Goal: Task Accomplishment & Management: Complete application form

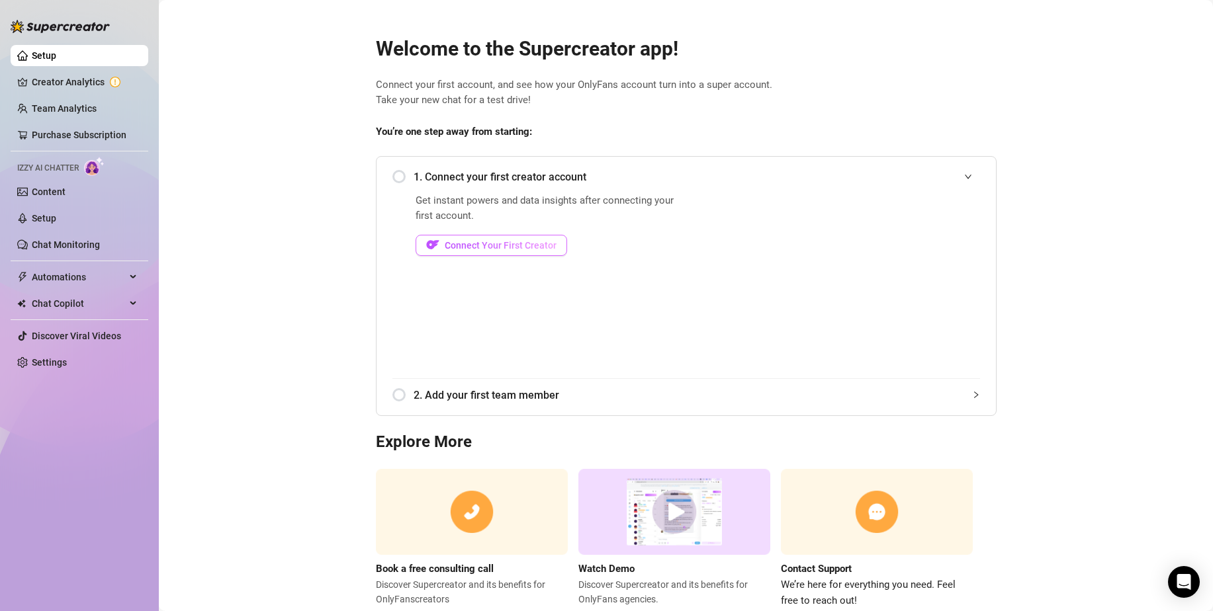
click at [445, 246] on span "Connect Your First Creator" at bounding box center [501, 245] width 112 height 11
click at [79, 79] on link "Creator Analytics" at bounding box center [85, 81] width 106 height 21
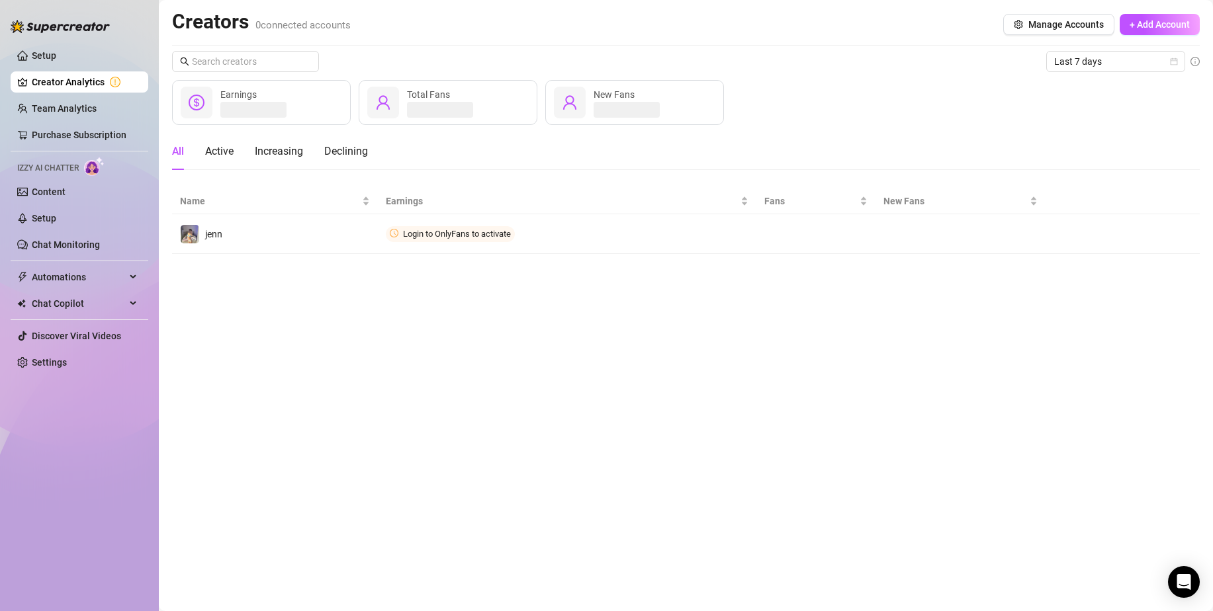
click at [79, 69] on ul "Setup Creator Analytics Team Analytics Purchase Subscription Izzy AI Chatter Co…" at bounding box center [80, 209] width 138 height 339
click at [56, 61] on link "Setup" at bounding box center [44, 55] width 24 height 11
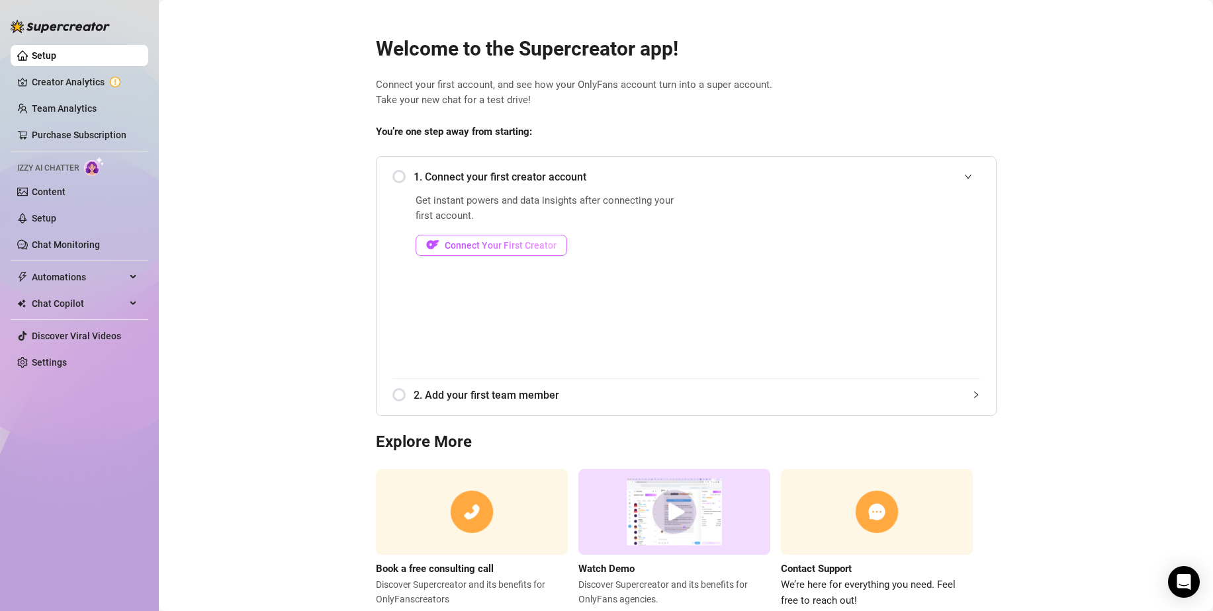
click at [519, 249] on span "Connect Your First Creator" at bounding box center [501, 245] width 112 height 11
click at [497, 241] on span "Connect Your First Creator" at bounding box center [501, 245] width 112 height 11
click at [433, 289] on div "Get instant powers and data insights after connecting your first account. Conne…" at bounding box center [549, 285] width 267 height 185
click at [512, 243] on span "Connect Your First Creator" at bounding box center [501, 245] width 112 height 11
click at [521, 248] on span "Connect Your First Creator" at bounding box center [501, 245] width 112 height 11
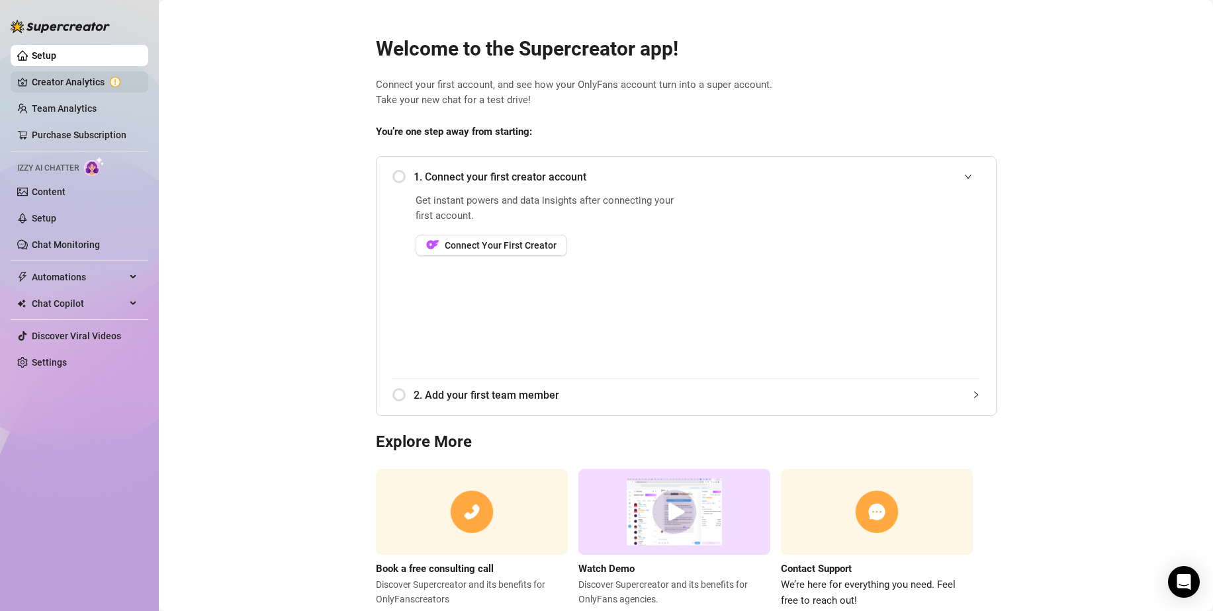
click at [54, 83] on link "Creator Analytics" at bounding box center [85, 81] width 106 height 21
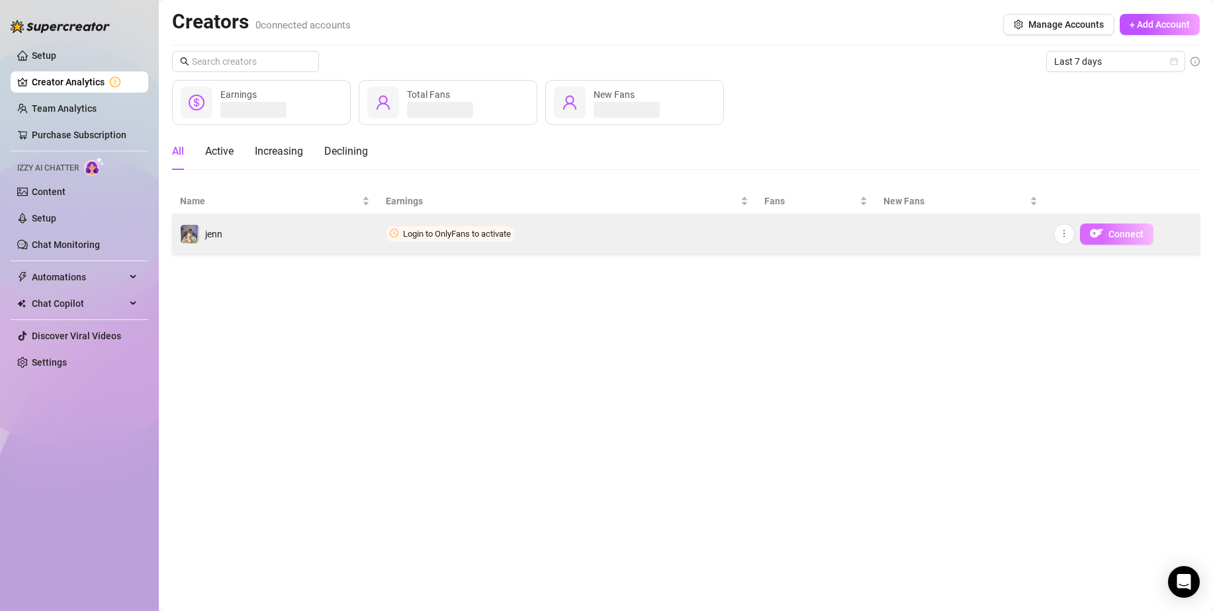
click at [1118, 236] on span "Connect" at bounding box center [1125, 234] width 35 height 11
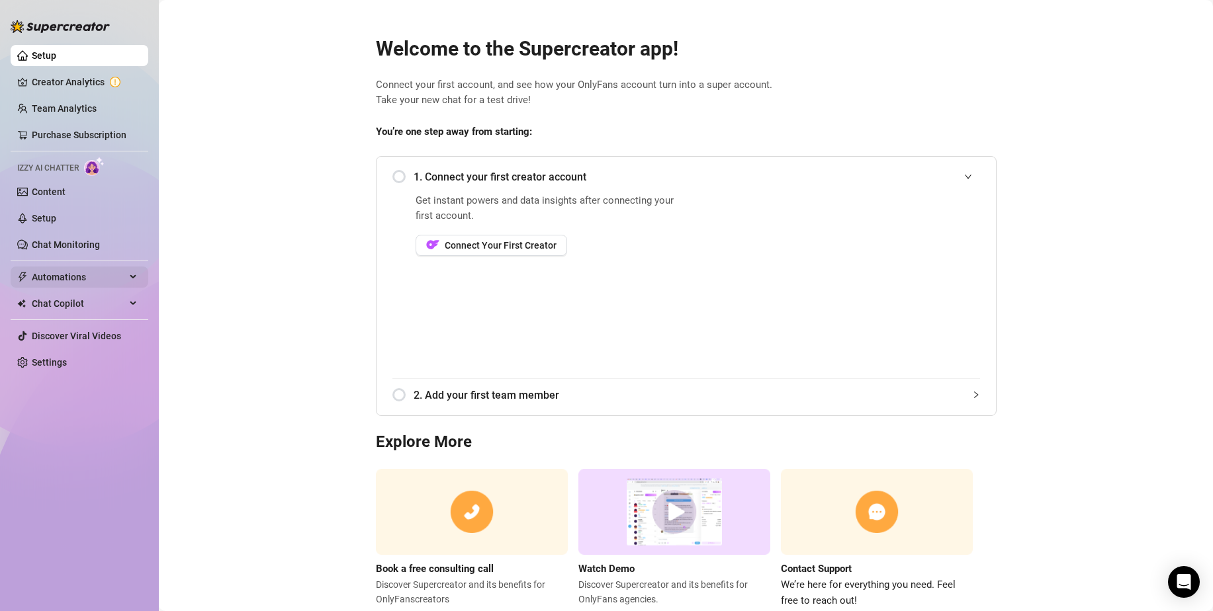
click at [63, 275] on span "Automations" at bounding box center [79, 277] width 94 height 21
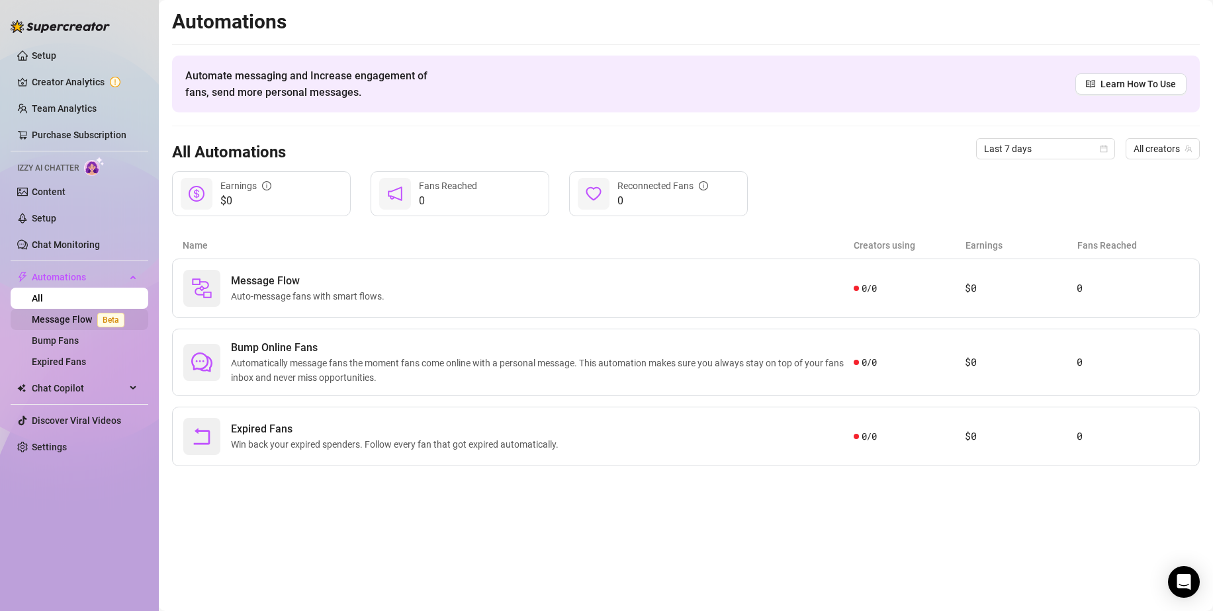
click at [77, 316] on link "Message Flow Beta" at bounding box center [81, 319] width 98 height 11
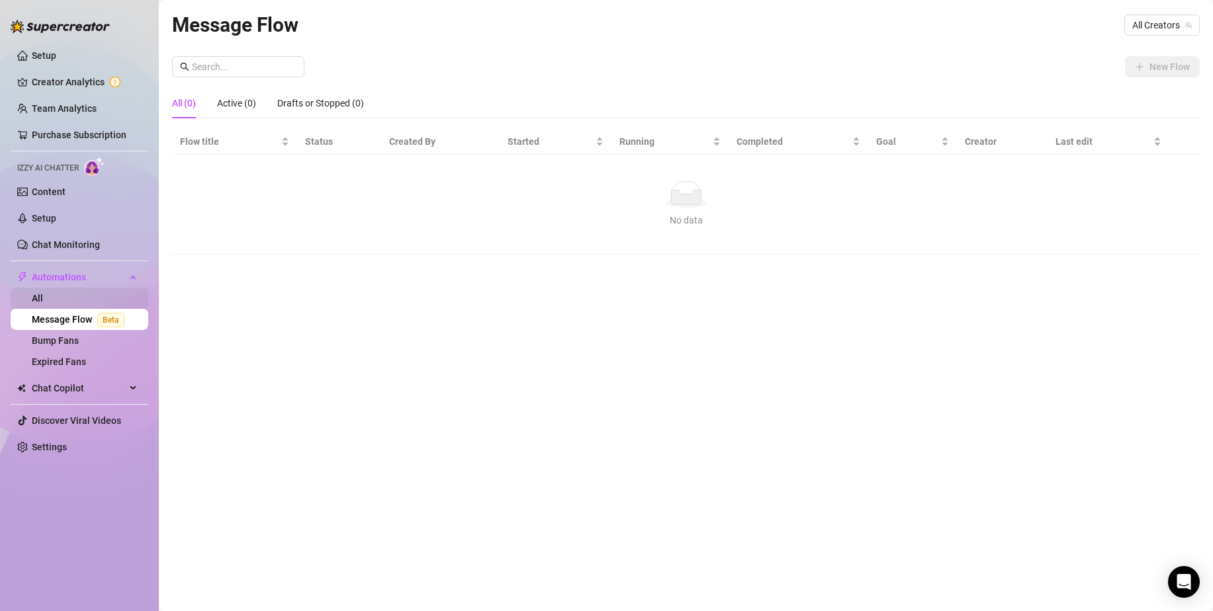
click at [43, 298] on link "All" at bounding box center [37, 298] width 11 height 11
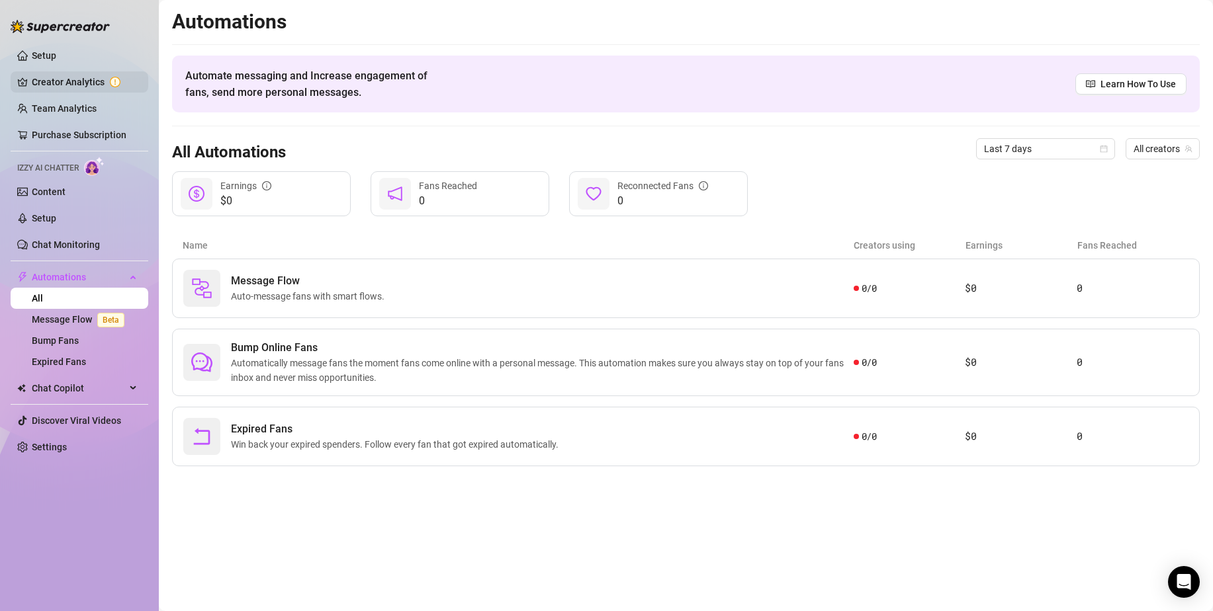
click at [64, 73] on link "Creator Analytics" at bounding box center [85, 81] width 106 height 21
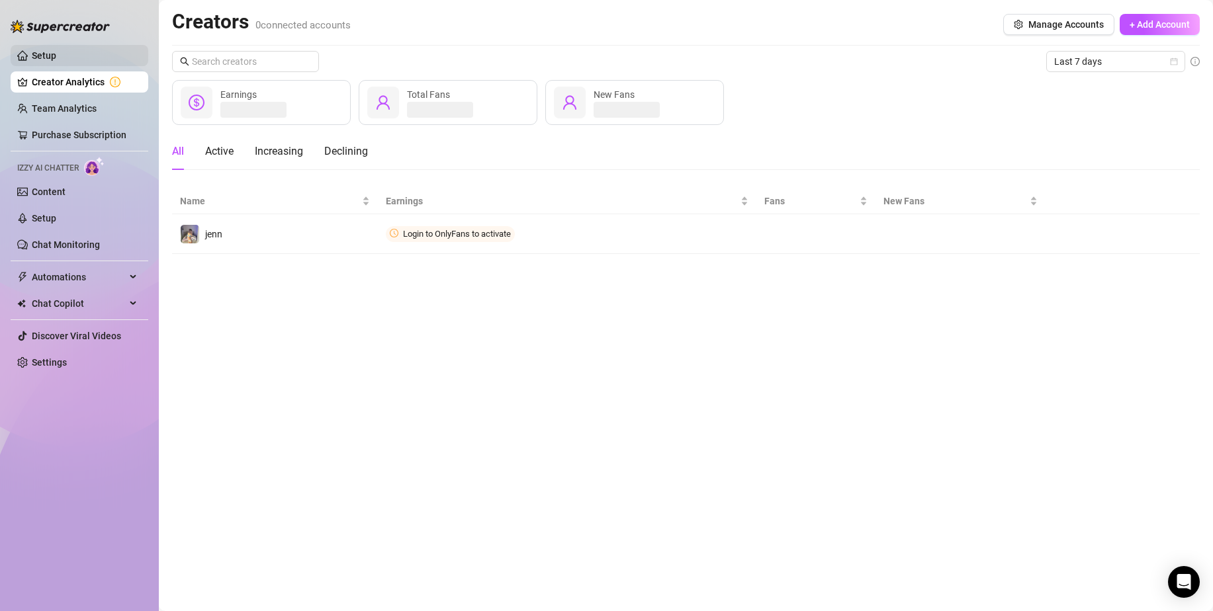
click at [56, 52] on link "Setup" at bounding box center [44, 55] width 24 height 11
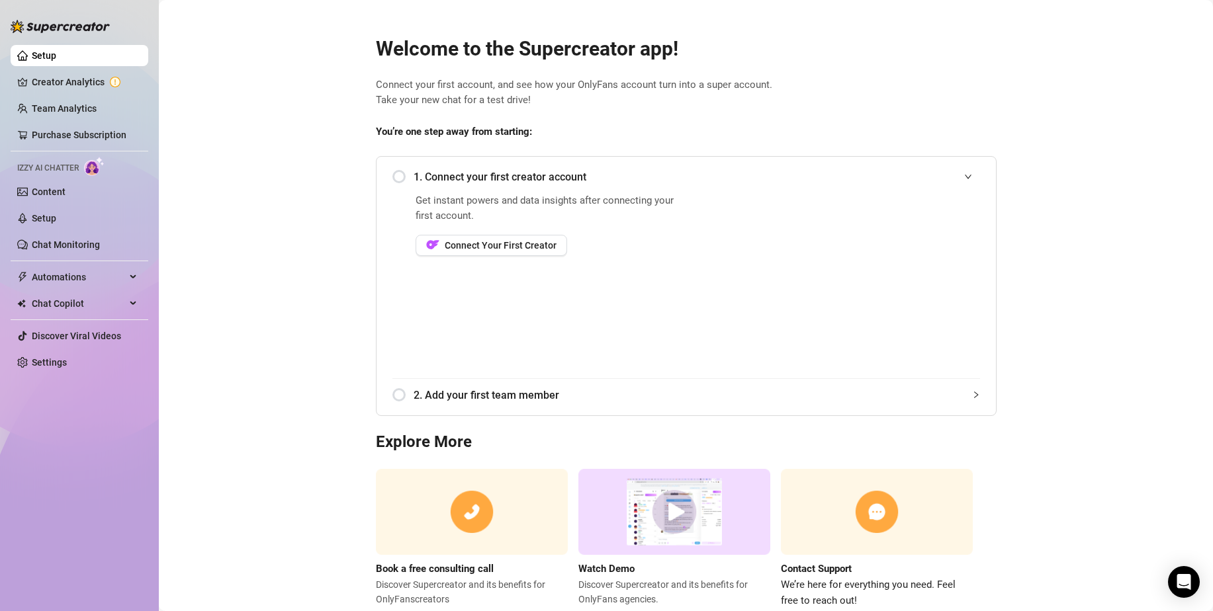
click at [400, 394] on div "2. Add your first team member" at bounding box center [686, 395] width 588 height 32
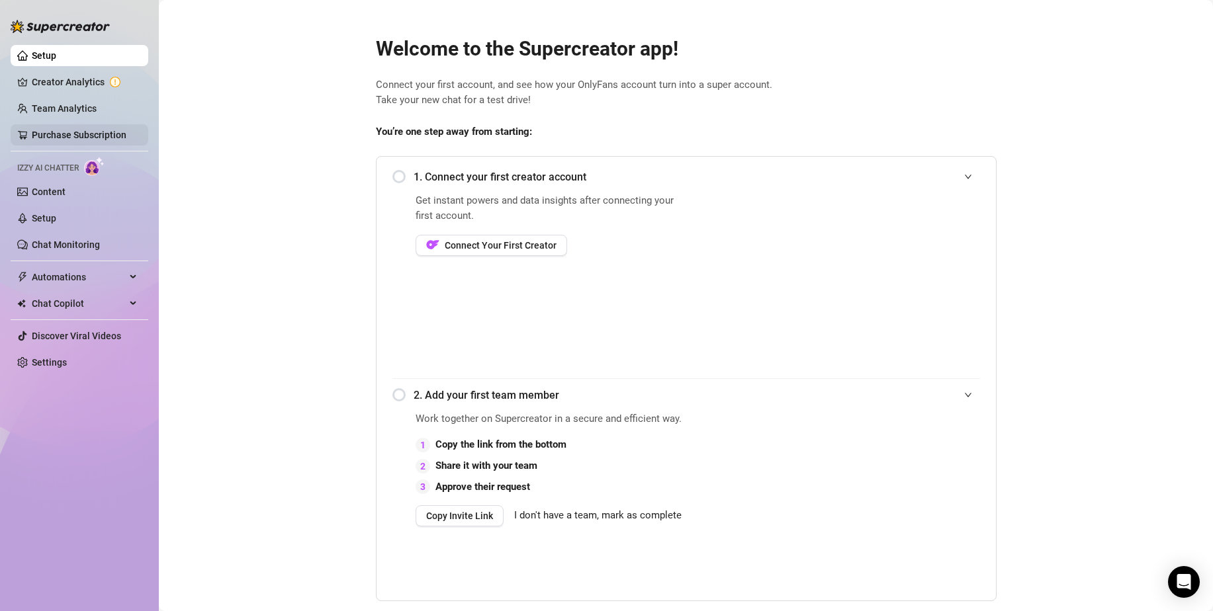
click at [95, 134] on link "Purchase Subscription" at bounding box center [79, 135] width 95 height 11
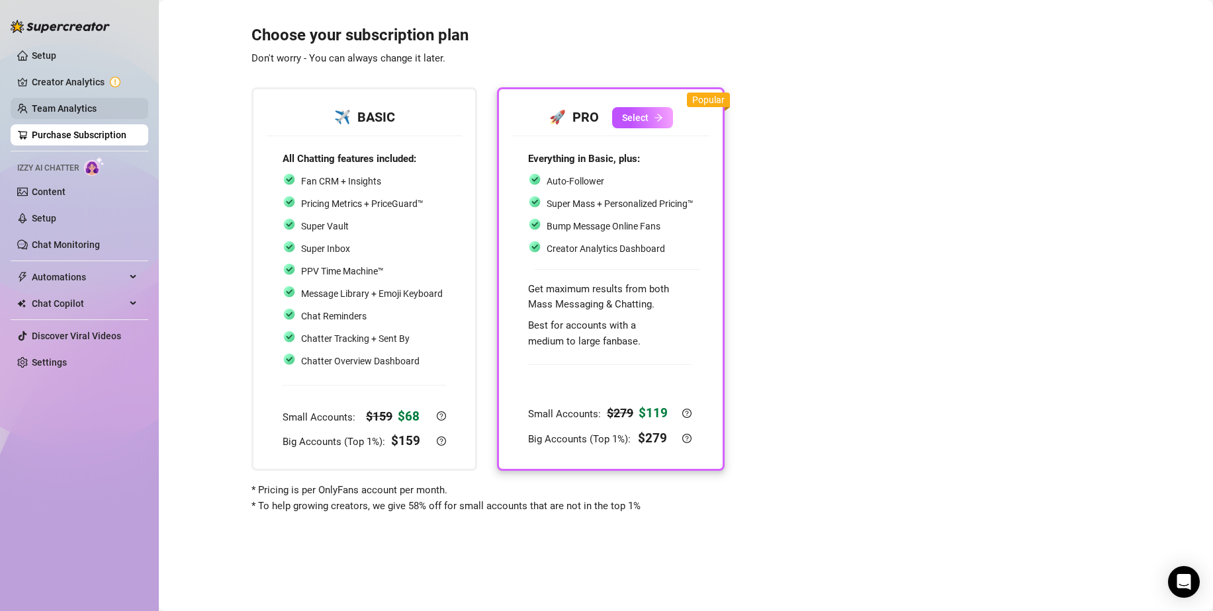
click at [95, 114] on link "Team Analytics" at bounding box center [64, 108] width 65 height 11
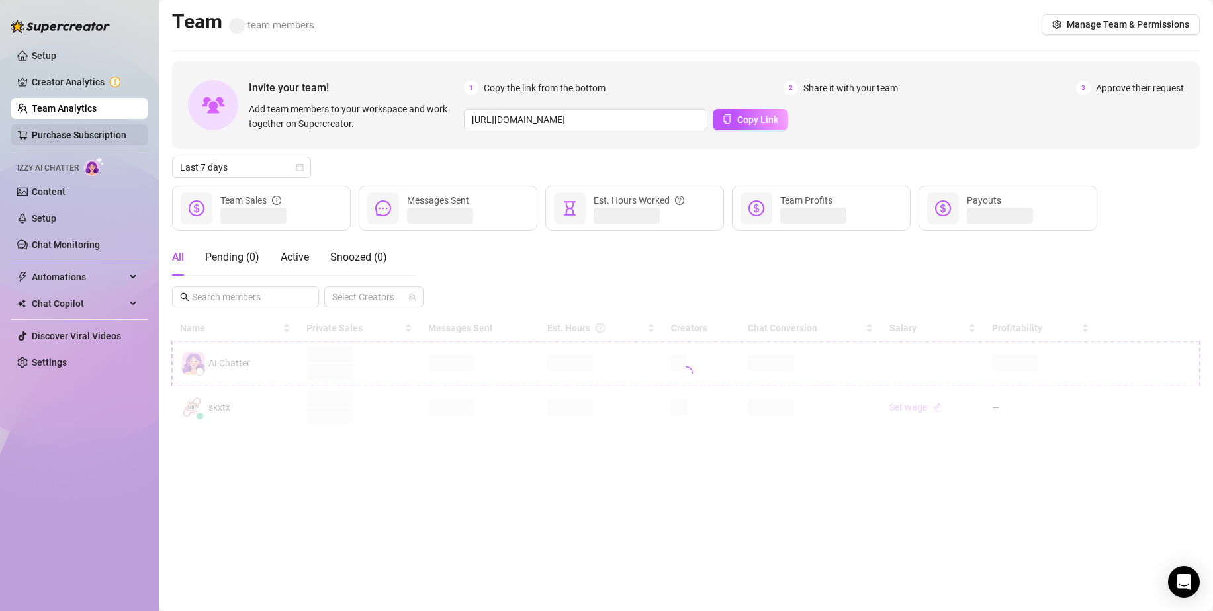
click at [93, 130] on link "Purchase Subscription" at bounding box center [79, 135] width 95 height 11
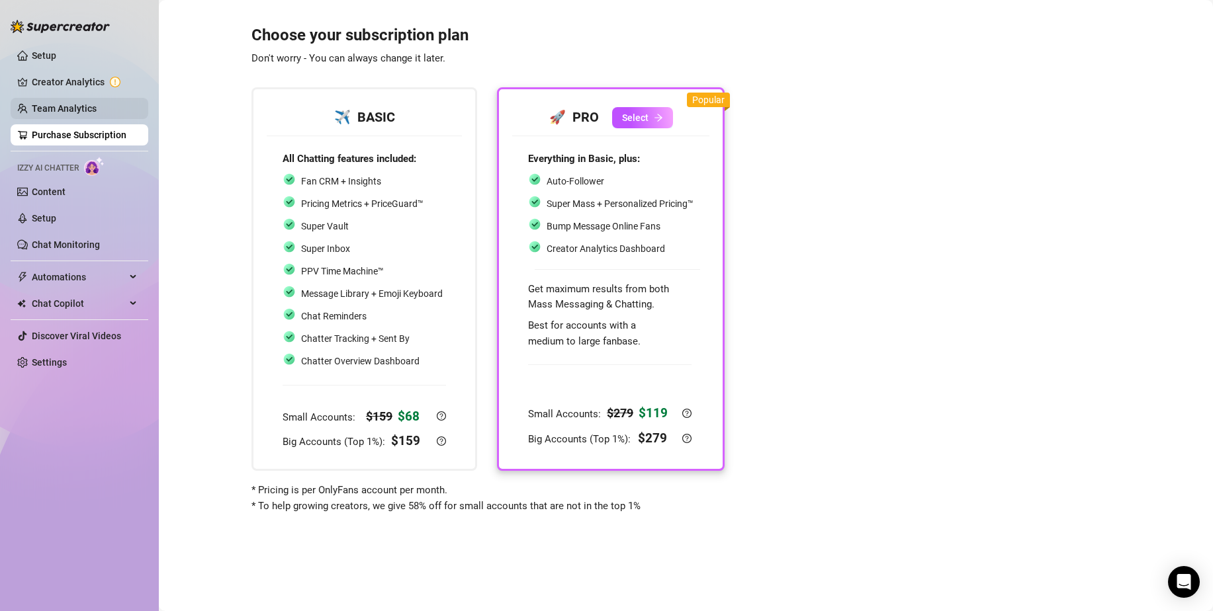
click at [60, 103] on link "Team Analytics" at bounding box center [64, 108] width 65 height 11
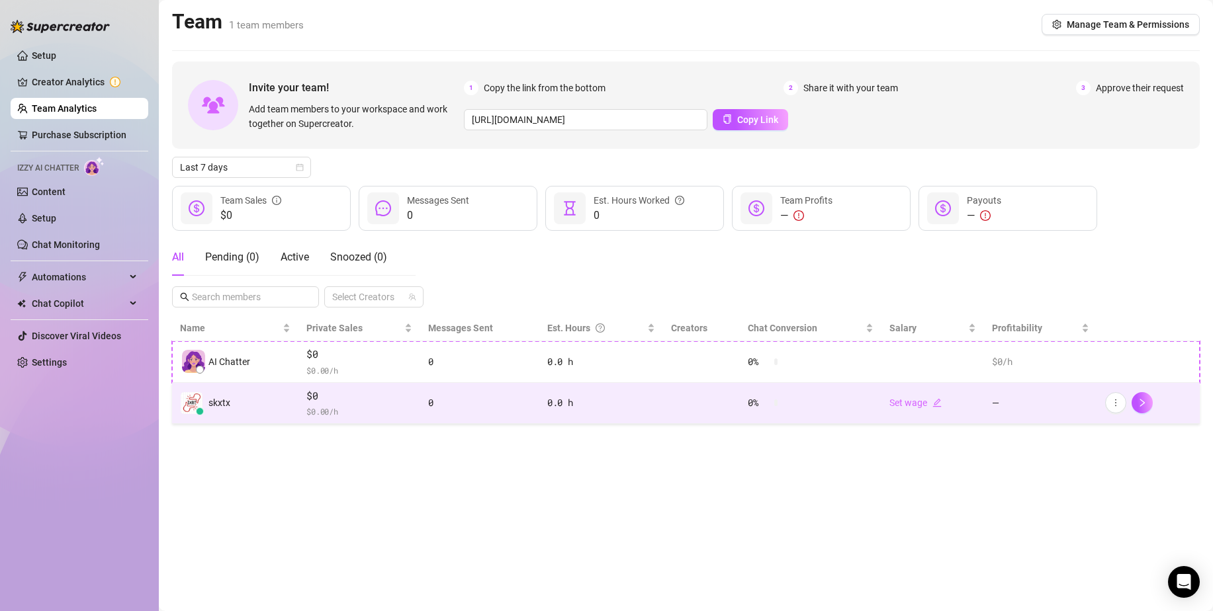
click at [343, 397] on span "$0" at bounding box center [359, 396] width 106 height 16
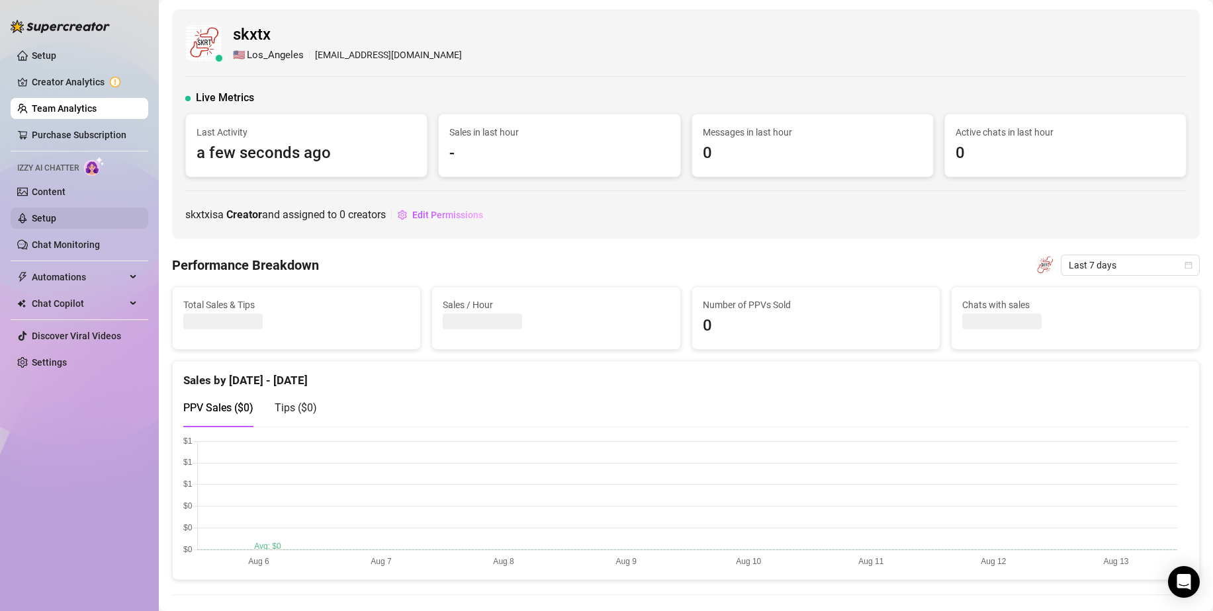
click at [56, 217] on link "Setup" at bounding box center [44, 218] width 24 height 11
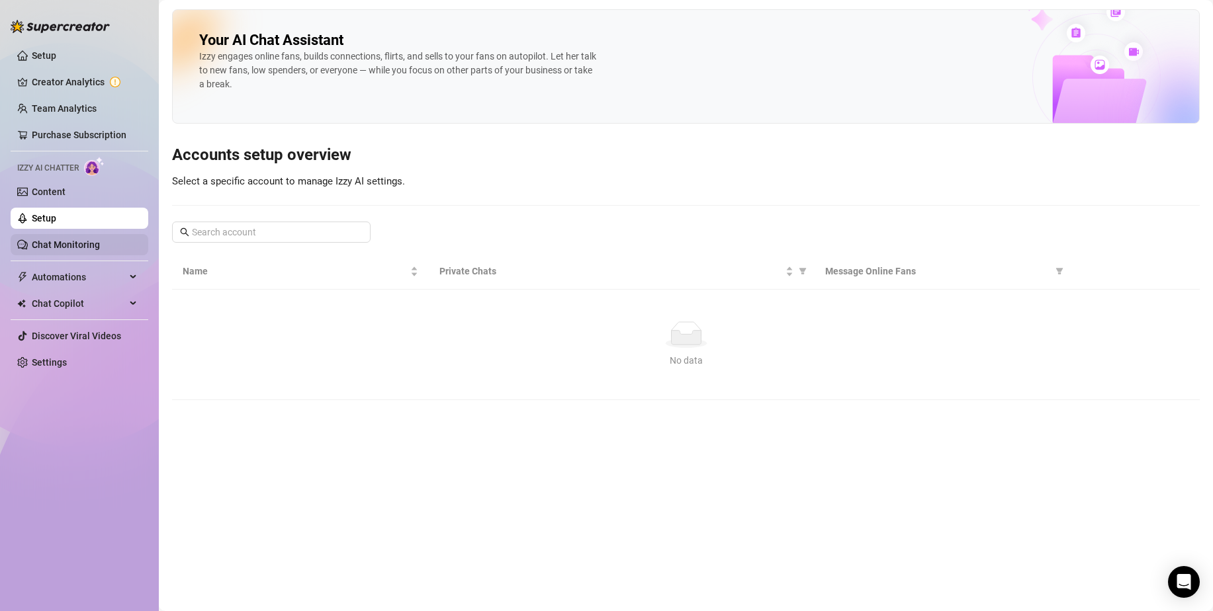
click at [99, 250] on link "Chat Monitoring" at bounding box center [66, 245] width 68 height 11
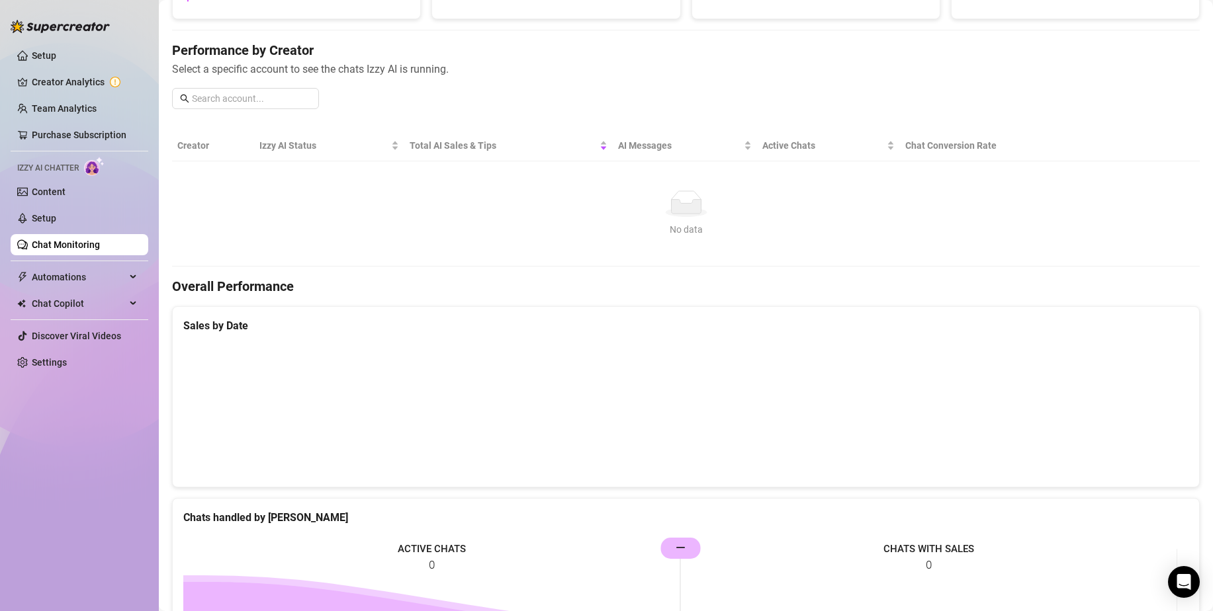
scroll to position [66, 0]
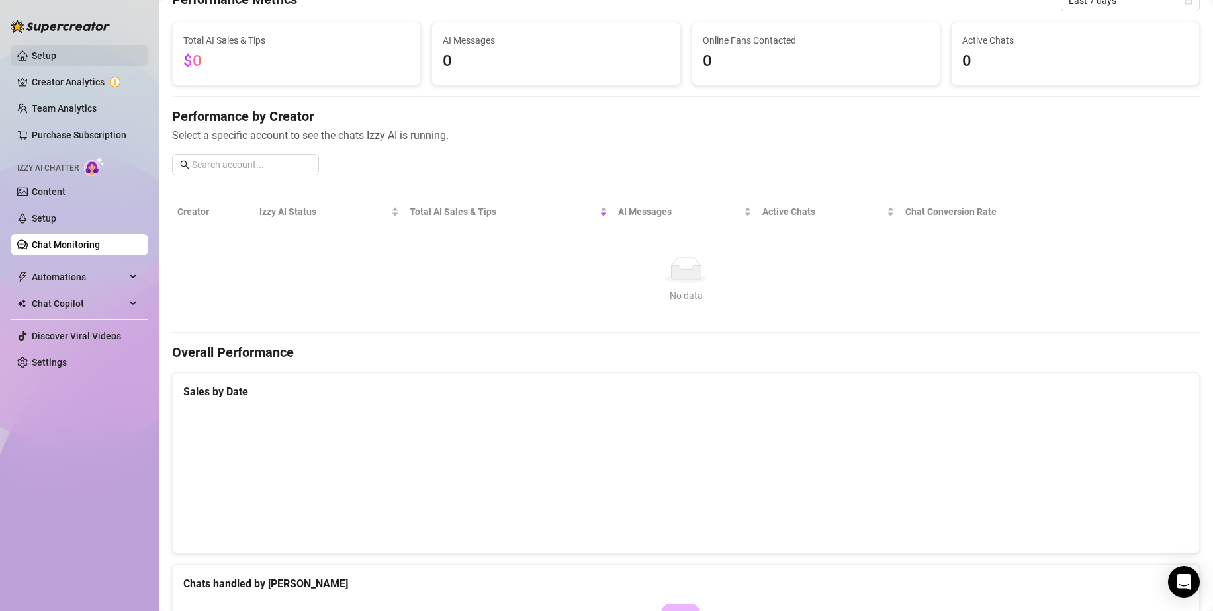
click at [56, 61] on link "Setup" at bounding box center [44, 55] width 24 height 11
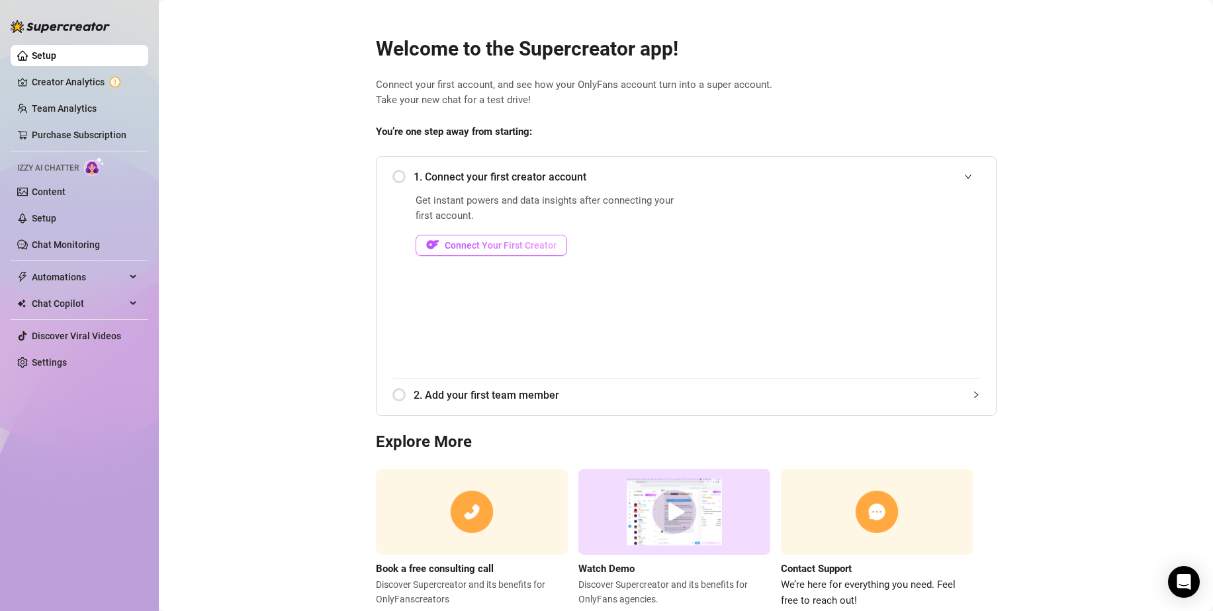
click at [468, 245] on span "Connect Your First Creator" at bounding box center [501, 245] width 112 height 11
click at [64, 77] on link "Creator Analytics" at bounding box center [85, 81] width 106 height 21
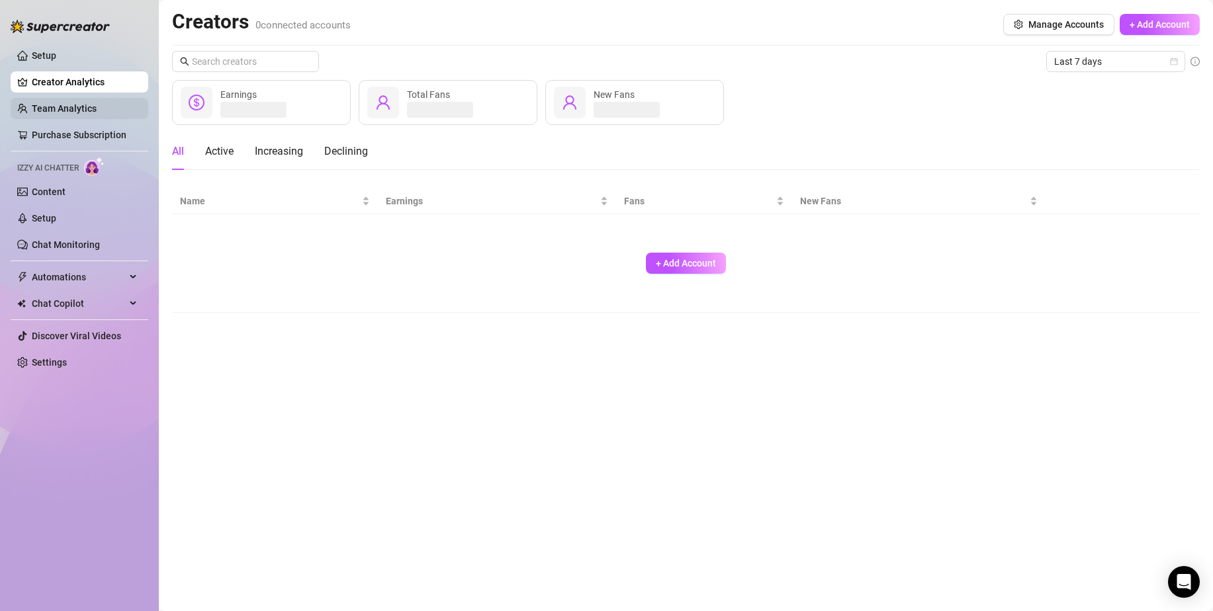
click at [87, 103] on link "Team Analytics" at bounding box center [64, 108] width 65 height 11
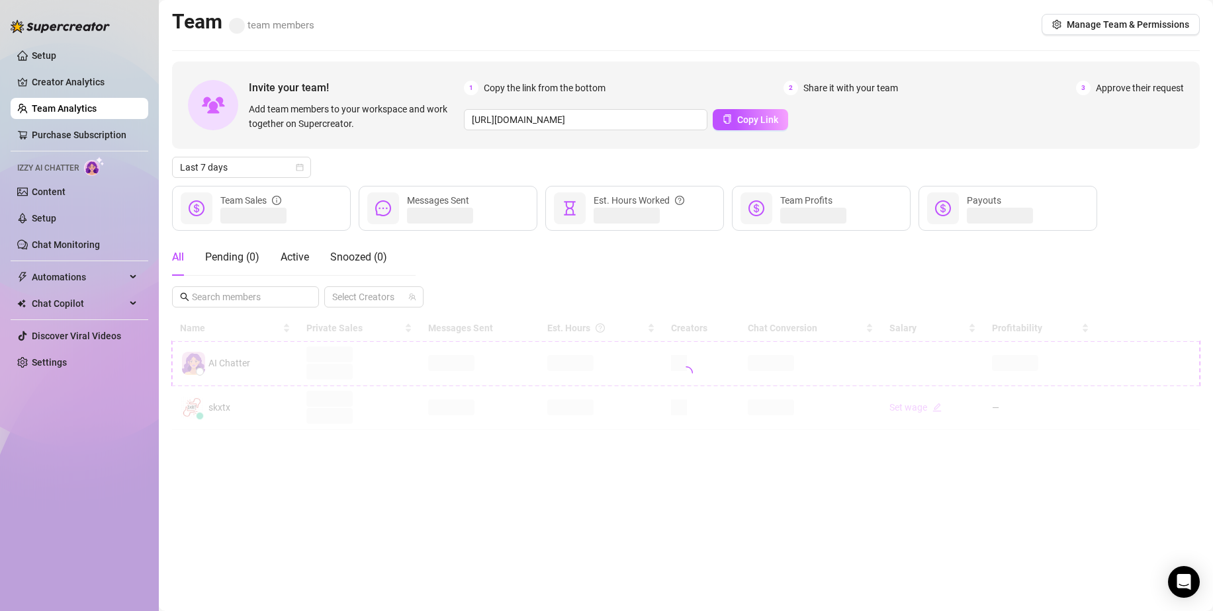
click at [105, 122] on ul "Setup Creator Analytics Team Analytics Purchase Subscription Izzy AI Chatter Co…" at bounding box center [80, 209] width 138 height 339
click at [114, 132] on link "Purchase Subscription" at bounding box center [79, 135] width 95 height 11
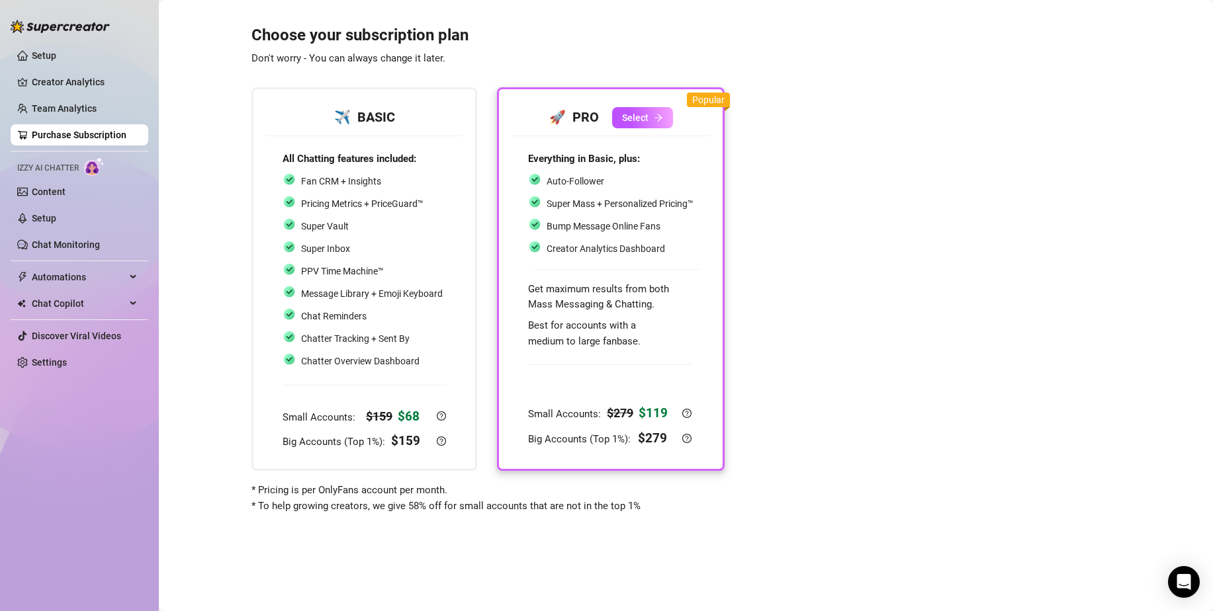
click at [103, 97] on ul "Setup Creator Analytics Team Analytics Purchase Subscription Izzy AI Chatter Co…" at bounding box center [80, 209] width 138 height 339
click at [84, 69] on ul "Setup Creator Analytics Team Analytics Purchase Subscription Izzy AI Chatter Co…" at bounding box center [80, 209] width 138 height 339
click at [87, 83] on link "Creator Analytics" at bounding box center [85, 81] width 106 height 21
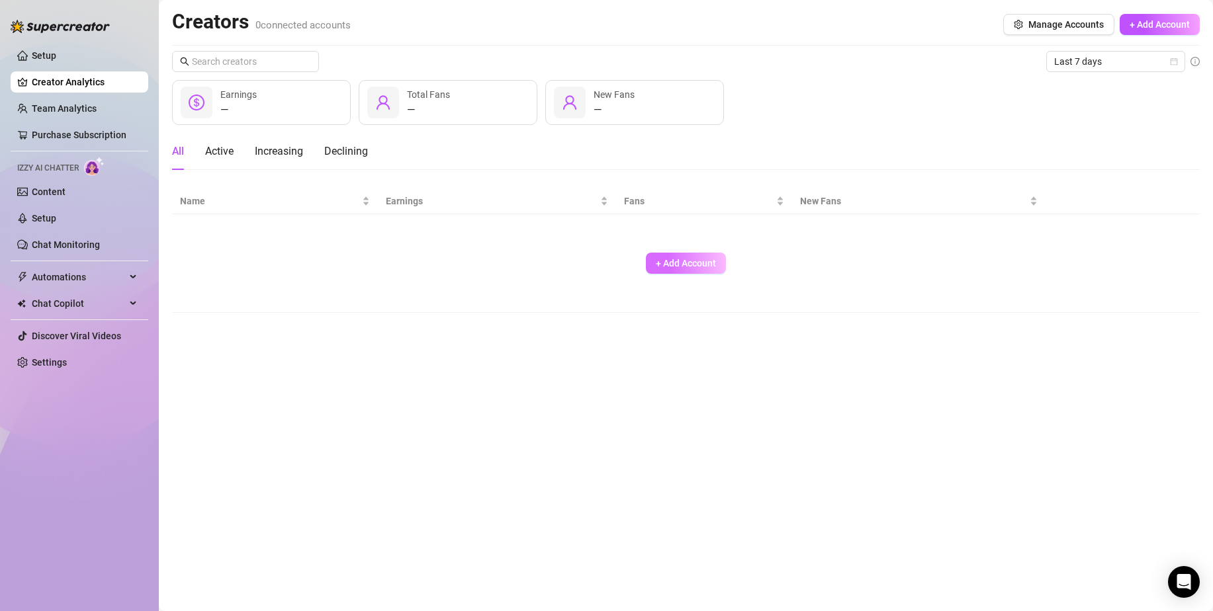
click at [690, 257] on button "+ Add Account" at bounding box center [686, 263] width 80 height 21
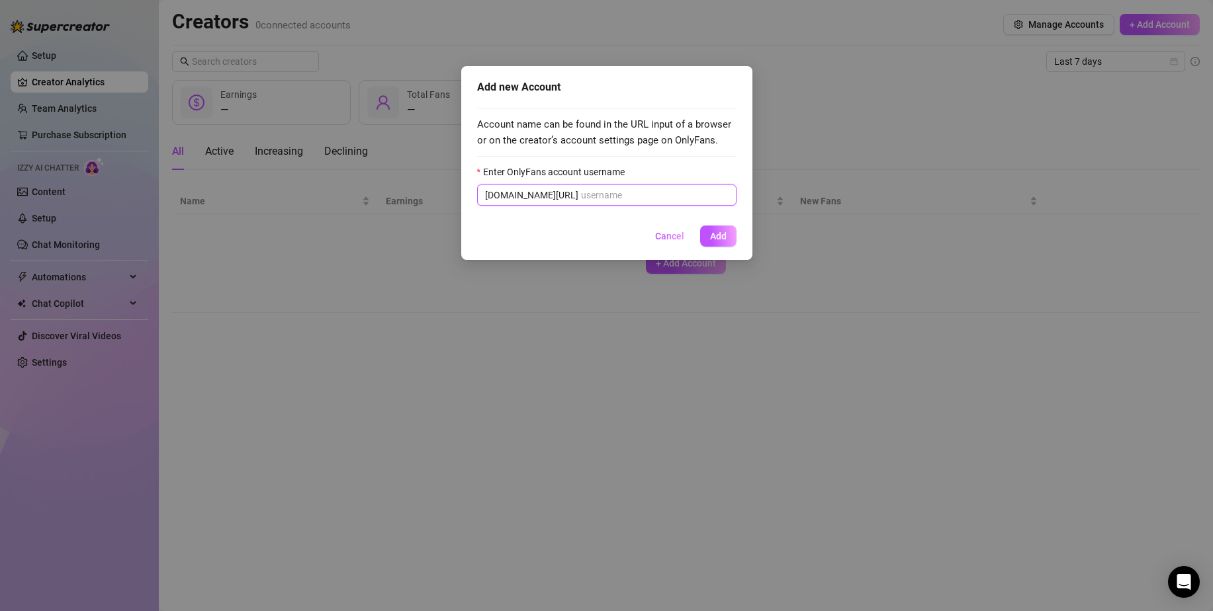
click at [613, 195] on input "Enter OnlyFans account username" at bounding box center [655, 195] width 148 height 15
paste input "https://console.supercreator.app/authorize"
type input "https://console.supercreator.app/authorize"
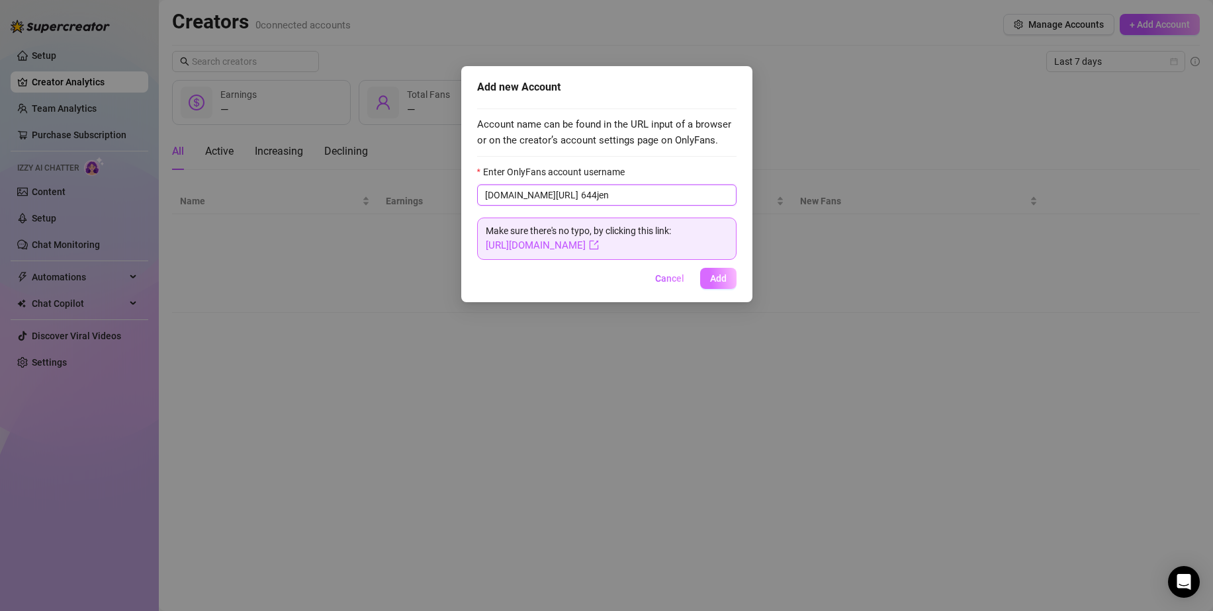
type input "644jen"
click at [723, 277] on span "Add" at bounding box center [718, 278] width 17 height 11
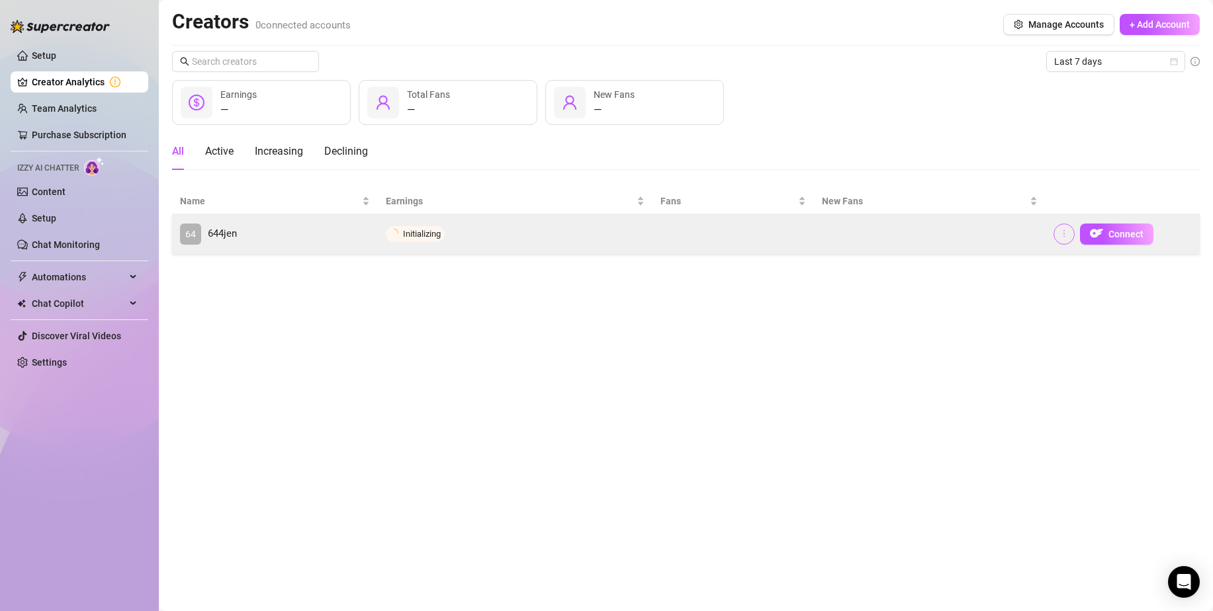
click at [1069, 231] on icon "more" at bounding box center [1063, 233] width 9 height 9
click at [1105, 228] on button "Connect" at bounding box center [1116, 234] width 73 height 21
click at [1069, 236] on icon "more" at bounding box center [1063, 233] width 9 height 9
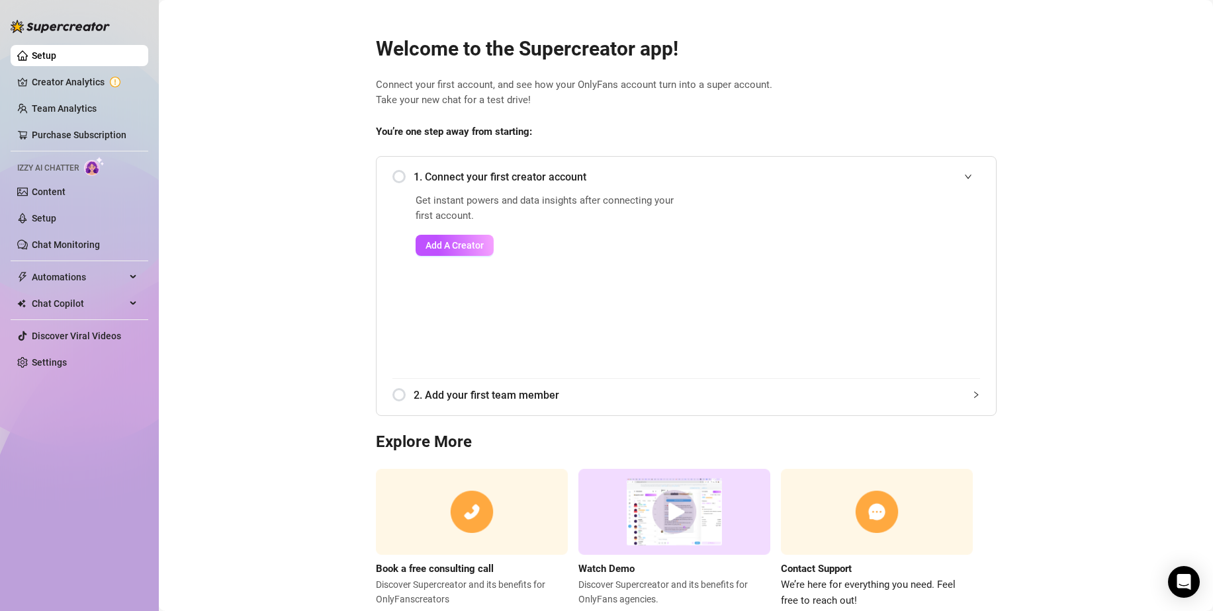
click at [1044, 366] on main "Welcome to the Supercreator app! Connect your first account, and see how your O…" at bounding box center [686, 324] width 1054 height 648
click at [437, 241] on span "Add A Creator" at bounding box center [454, 245] width 58 height 11
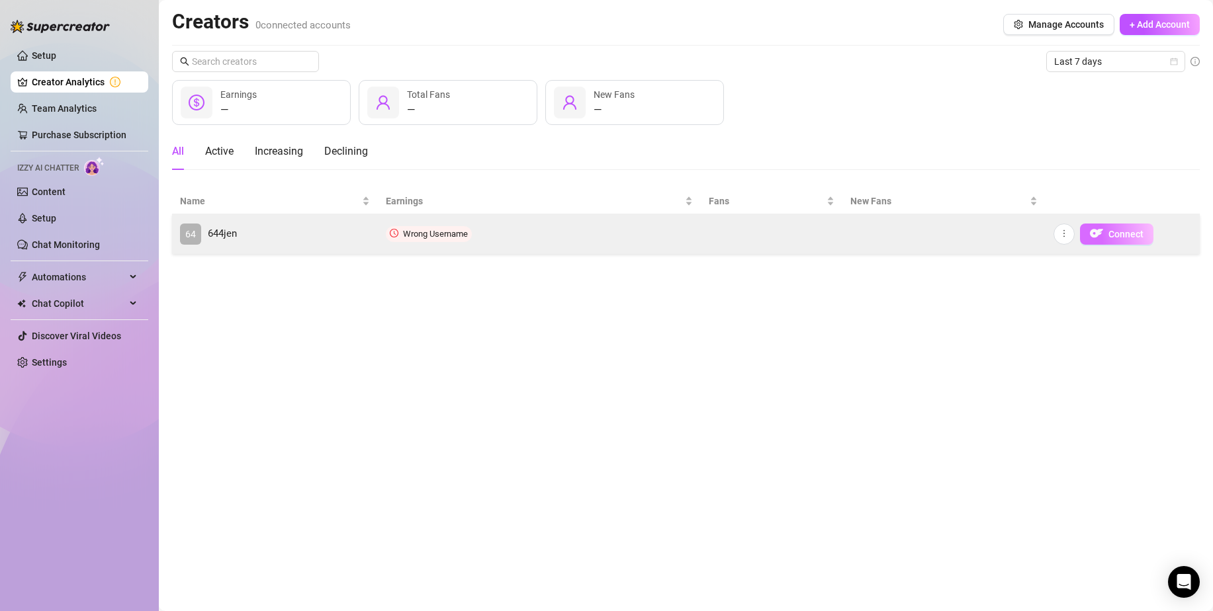
click at [1108, 233] on button "Connect" at bounding box center [1116, 234] width 73 height 21
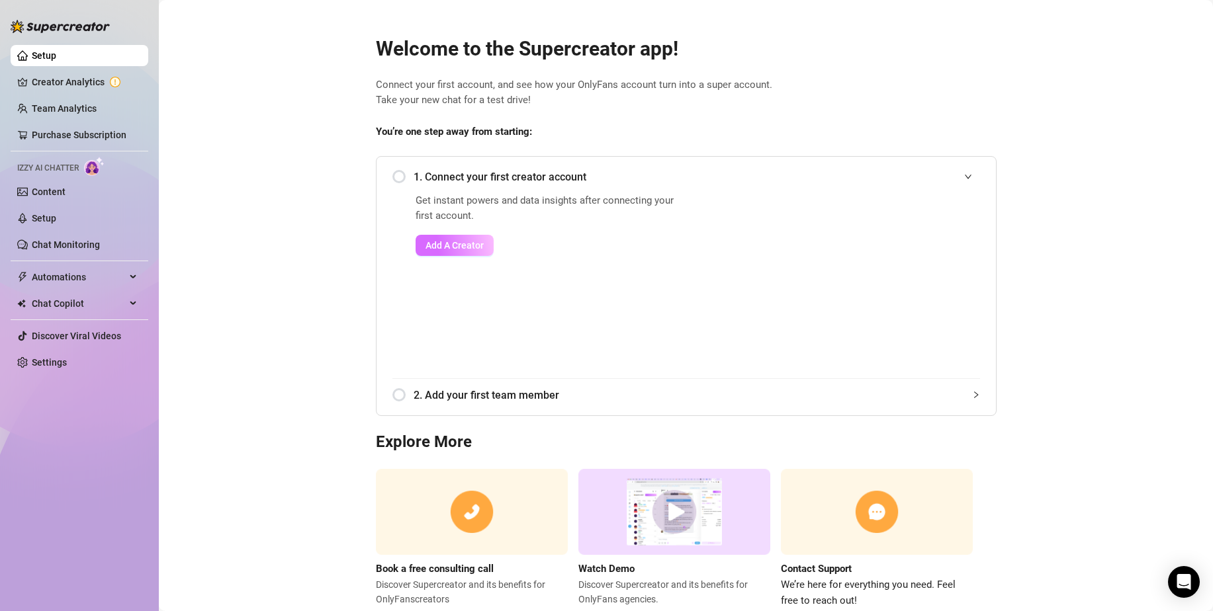
click at [456, 246] on span "Add A Creator" at bounding box center [454, 245] width 58 height 11
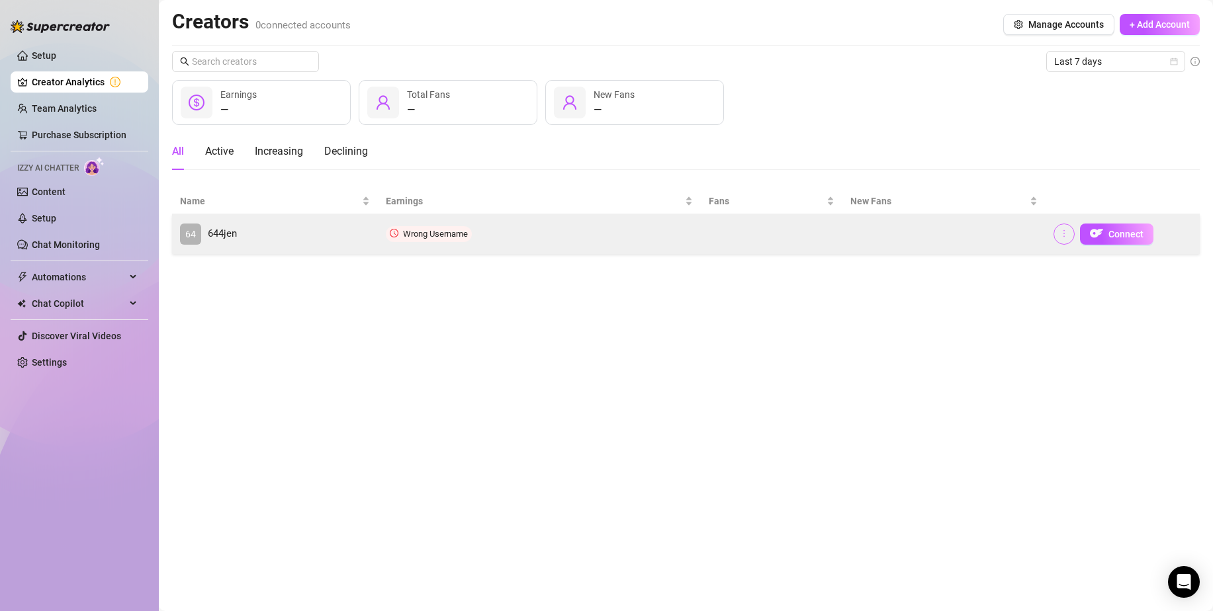
click at [1059, 232] on button "button" at bounding box center [1063, 234] width 21 height 21
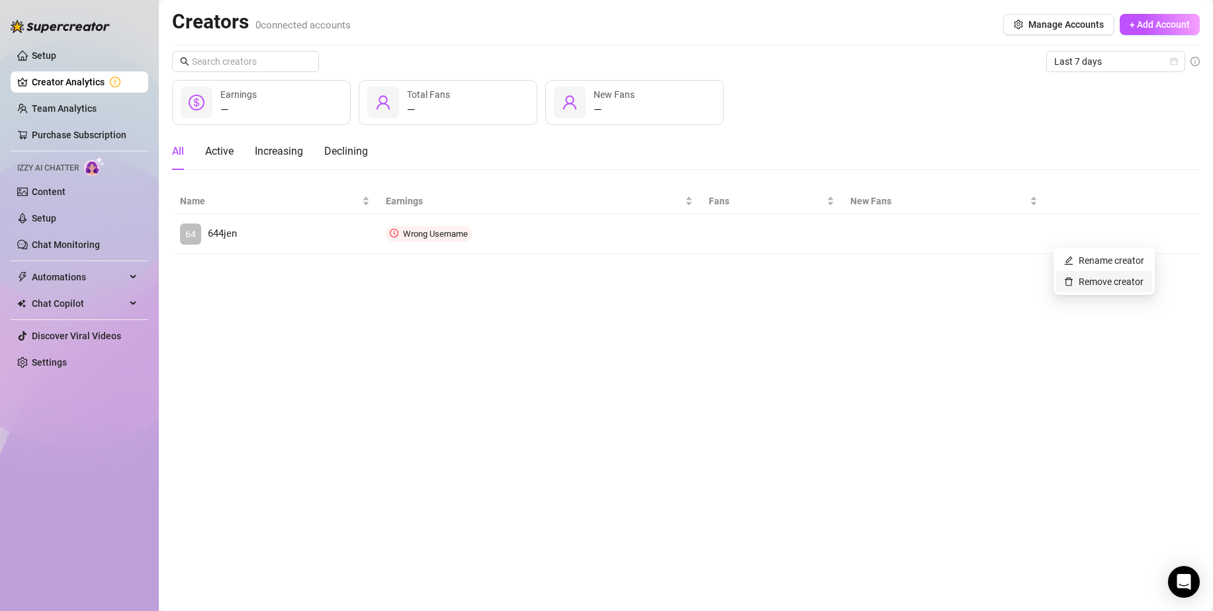
click at [1077, 284] on link "Remove creator" at bounding box center [1103, 282] width 79 height 11
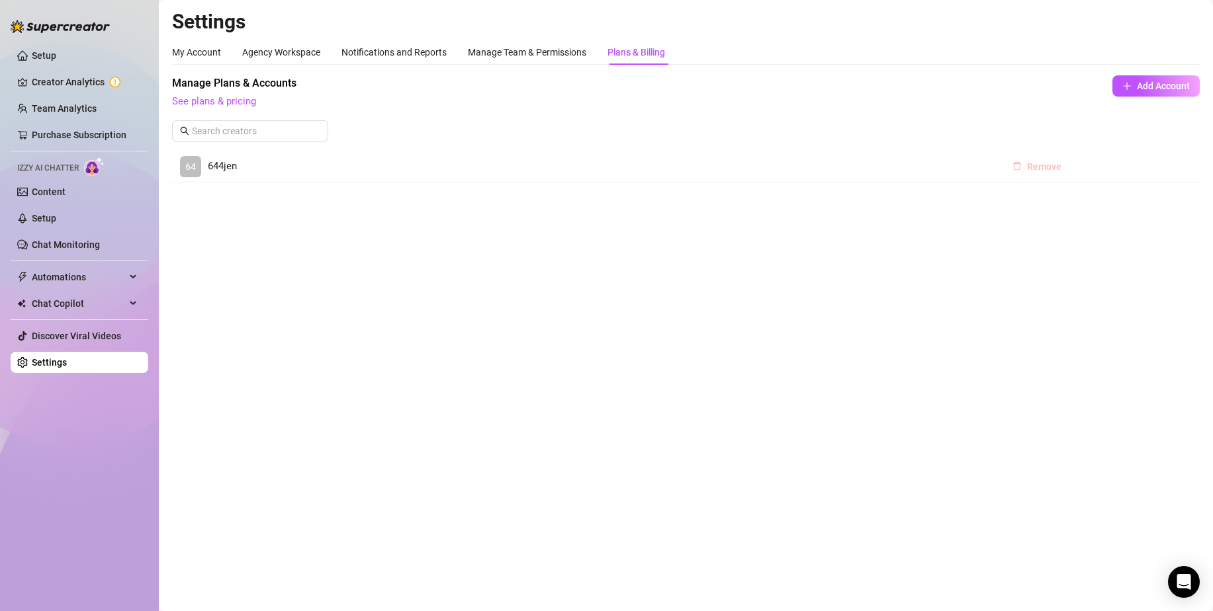
click at [1018, 169] on icon "delete" at bounding box center [1016, 165] width 9 height 9
click at [1139, 83] on span "Add Account" at bounding box center [1163, 86] width 53 height 11
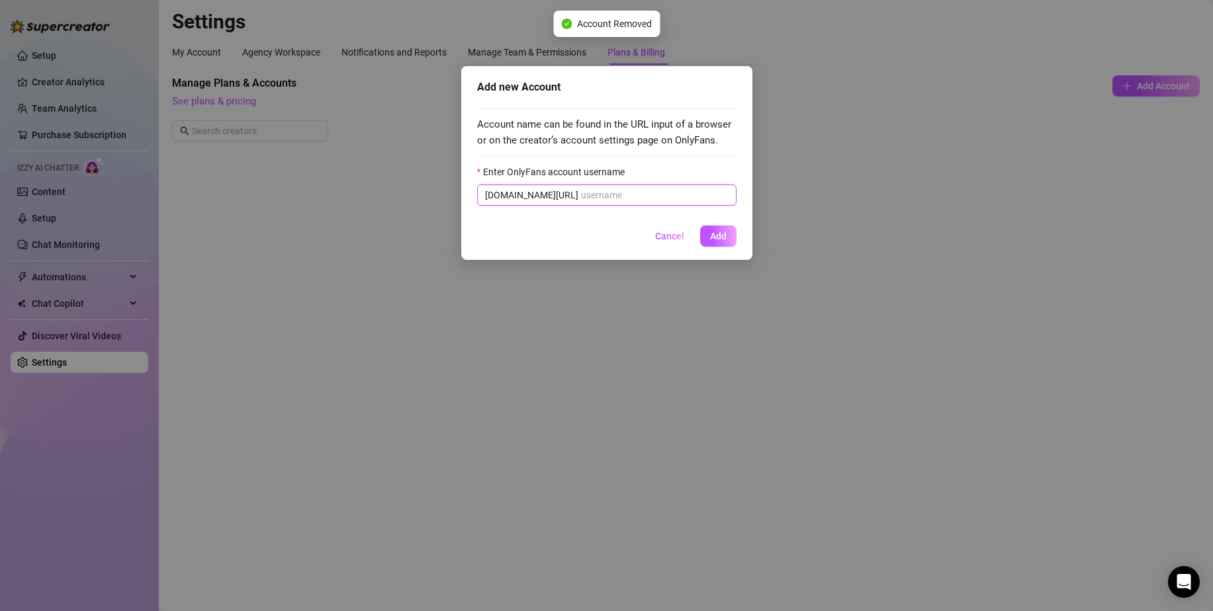
click at [631, 189] on input "Enter OnlyFans account username" at bounding box center [655, 195] width 148 height 15
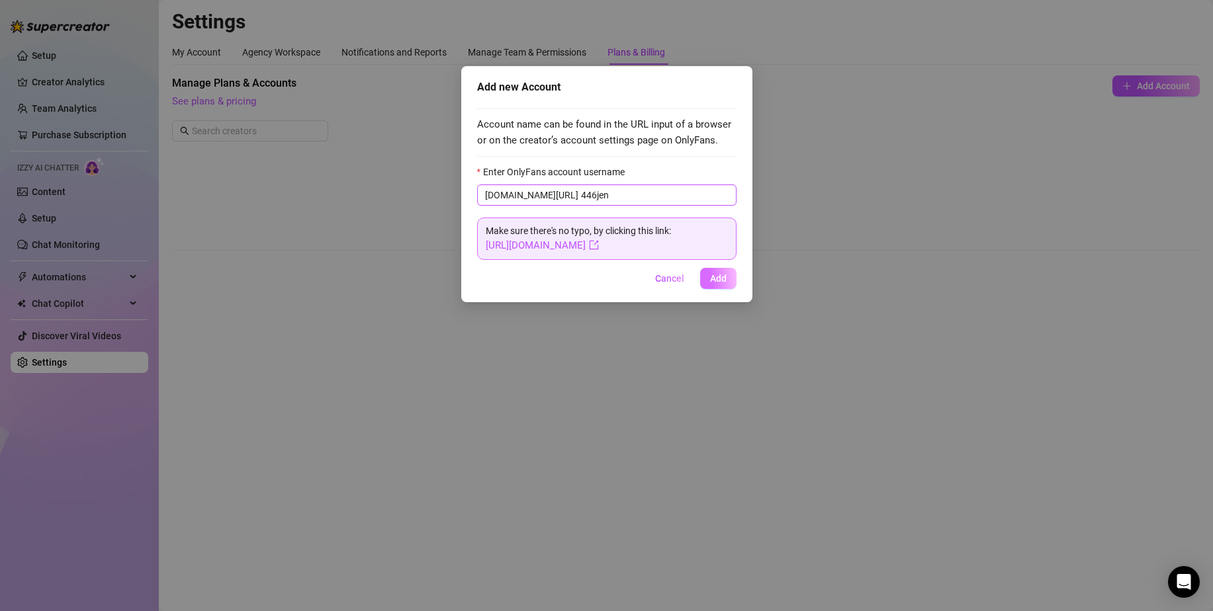
type input "446jen"
click at [726, 277] on span "Add" at bounding box center [718, 278] width 17 height 11
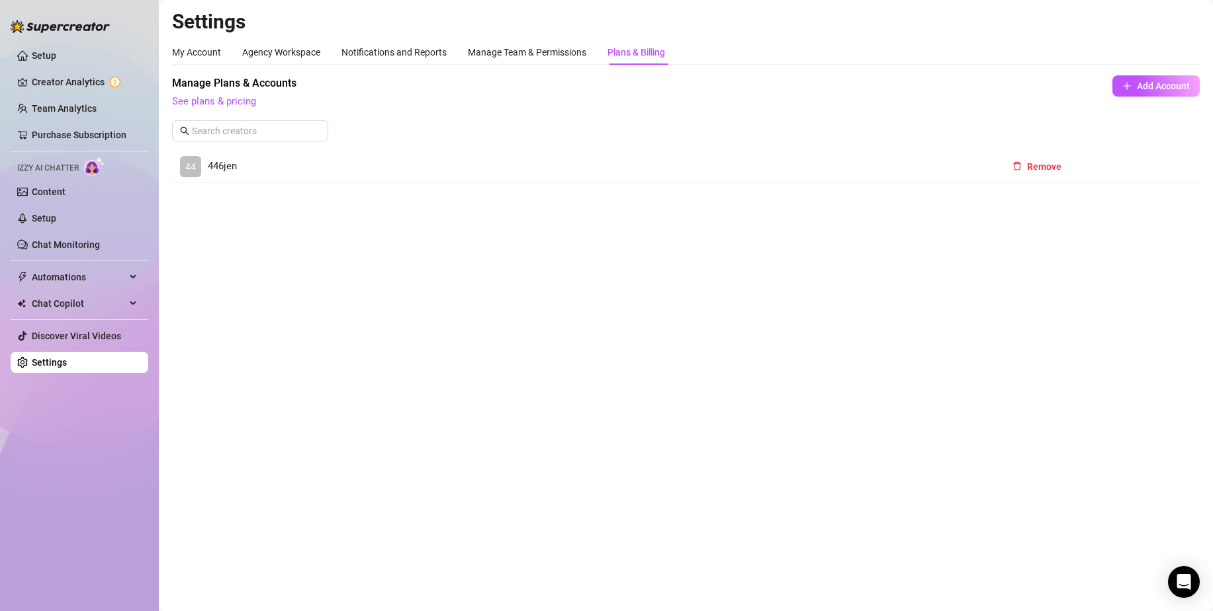
click at [29, 36] on div at bounding box center [60, 20] width 99 height 40
click at [54, 52] on link "Setup" at bounding box center [44, 55] width 24 height 11
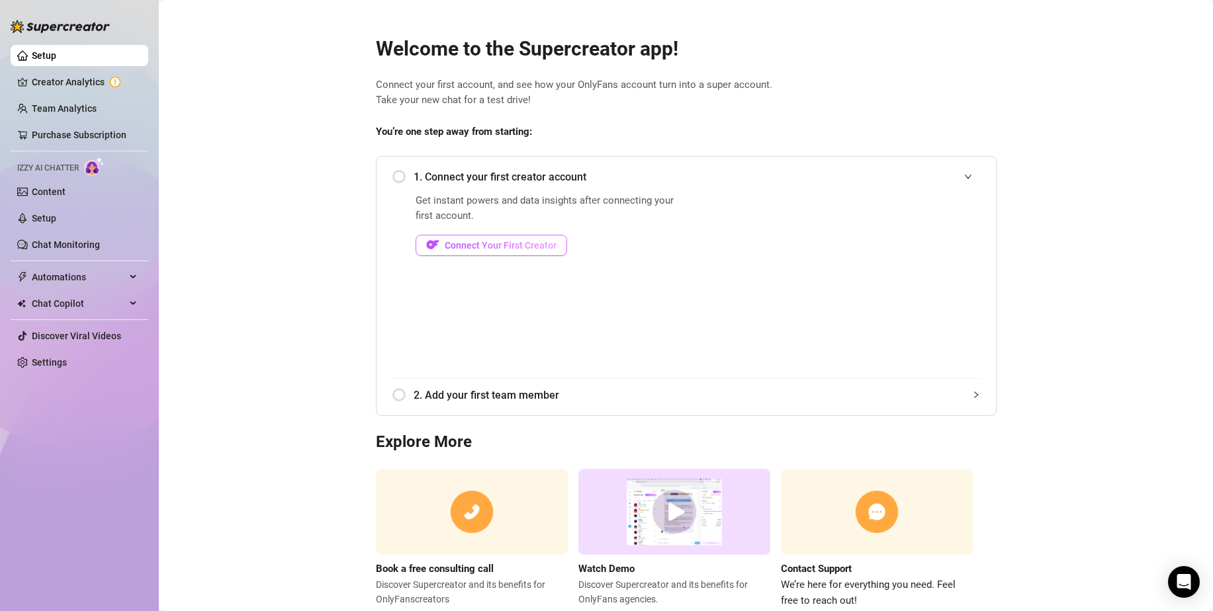
click at [455, 253] on button "Connect Your First Creator" at bounding box center [492, 245] width 152 height 21
click at [96, 114] on link "Team Analytics" at bounding box center [64, 108] width 65 height 11
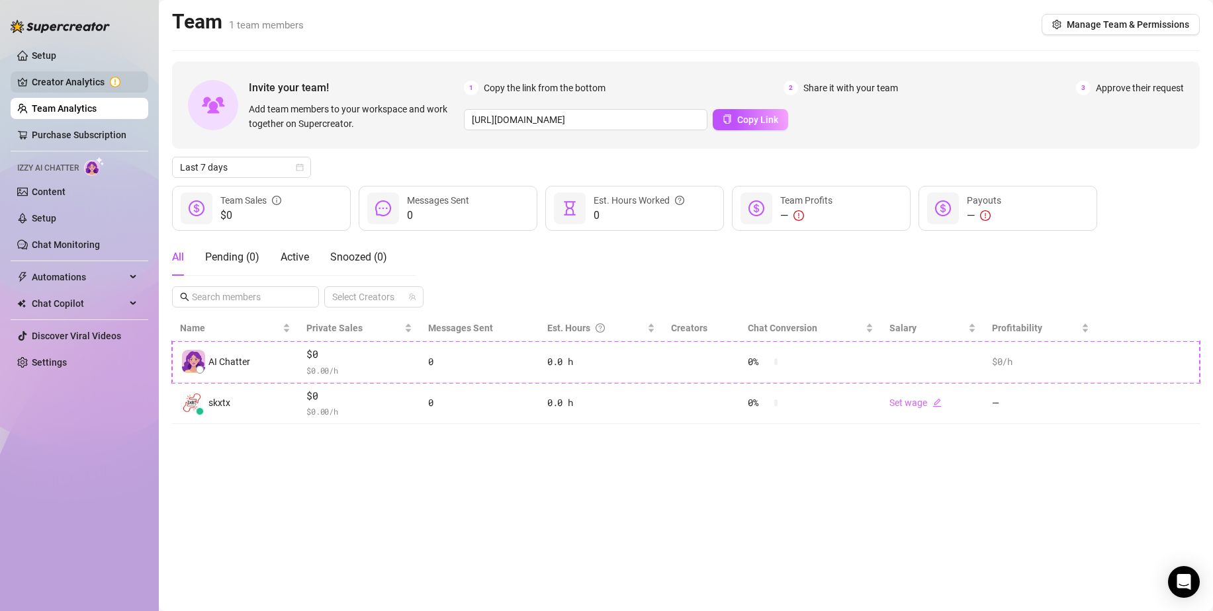
click at [86, 85] on link "Creator Analytics" at bounding box center [85, 81] width 106 height 21
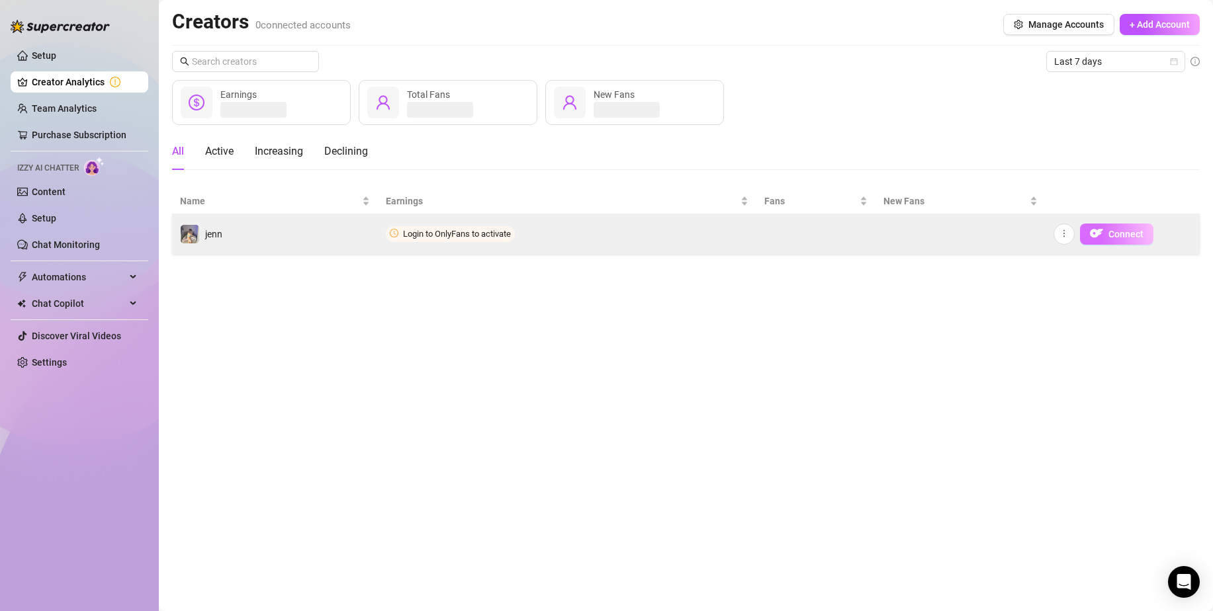
click at [1092, 242] on span "button" at bounding box center [1096, 234] width 13 height 17
